Goal: Navigation & Orientation: Find specific page/section

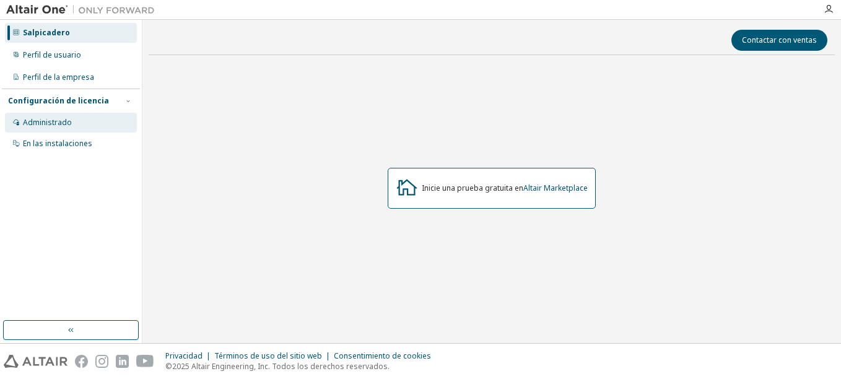
click at [35, 129] on div "Administrado" at bounding box center [71, 123] width 132 height 20
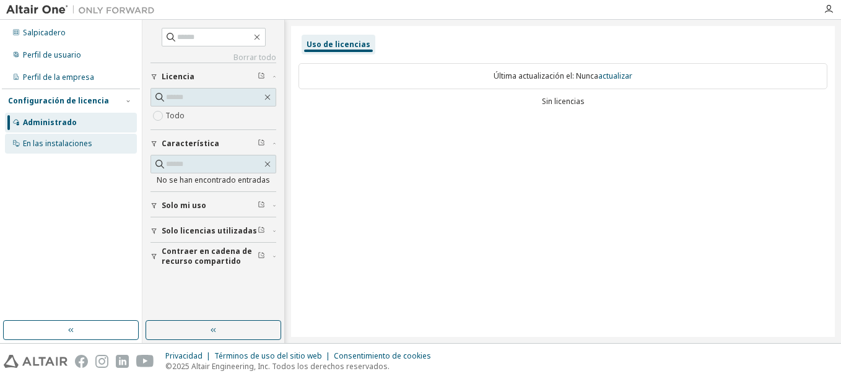
click at [35, 141] on div "En las instalaciones" at bounding box center [57, 144] width 69 height 10
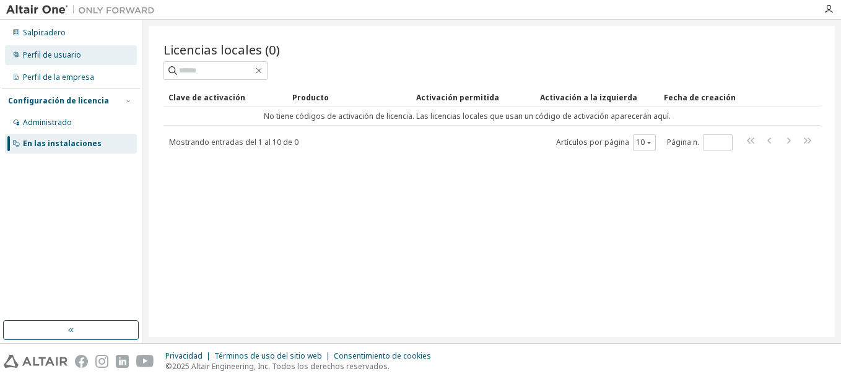
click at [56, 58] on div "Perfil de usuario" at bounding box center [52, 55] width 58 height 10
